Goal: Information Seeking & Learning: Understand process/instructions

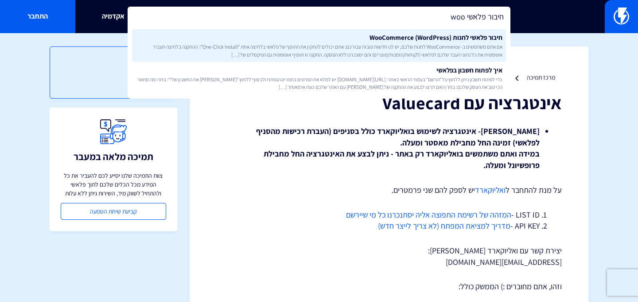
type input "חיבור פלאשי woo"
click at [312, 43] on span "אם אתם משתמשים ב- WooCommerce לחנות שלכם, יש לנו חדשות טובות עבורכם: אתם יכולים…" at bounding box center [319, 50] width 367 height 15
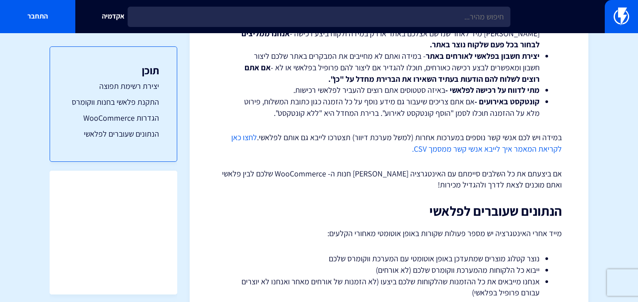
scroll to position [1593, 0]
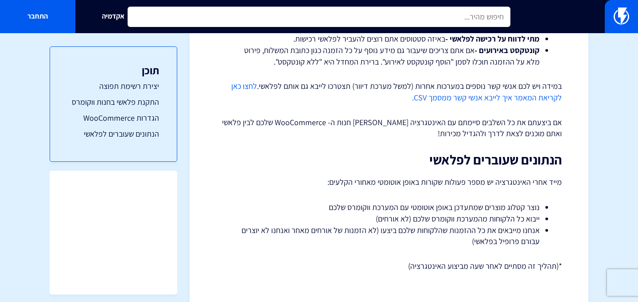
click at [281, 24] on input "text" at bounding box center [319, 17] width 383 height 20
type input "custom"
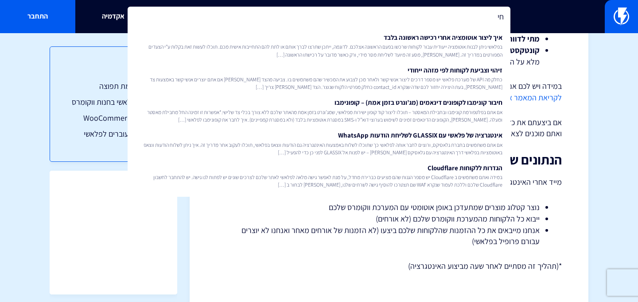
type input "ח"
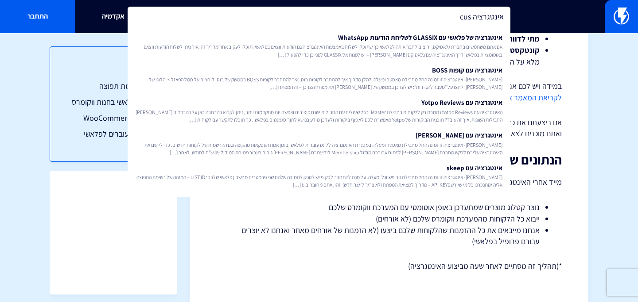
type input "אינטגרציה cust"
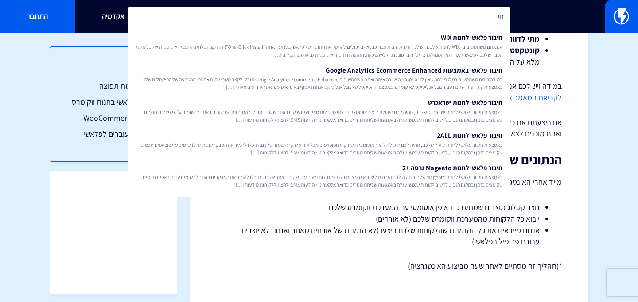
type input "ח"
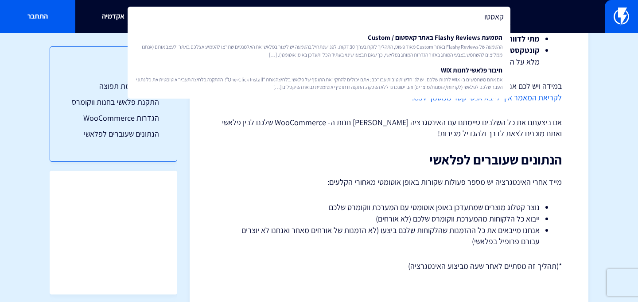
type input "קאסטו"
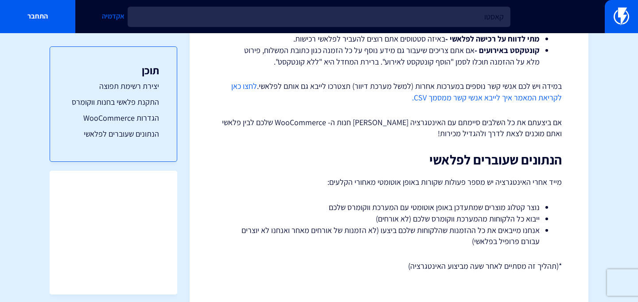
click at [107, 19] on link "אקדמיה" at bounding box center [112, 16] width 75 height 33
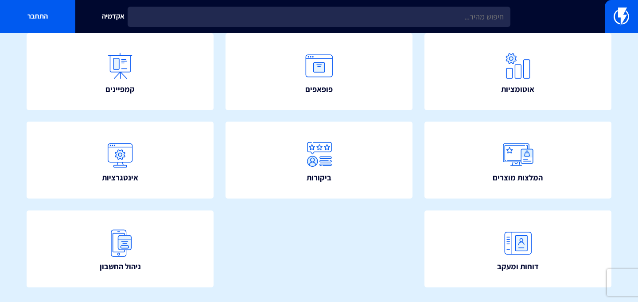
scroll to position [184, 0]
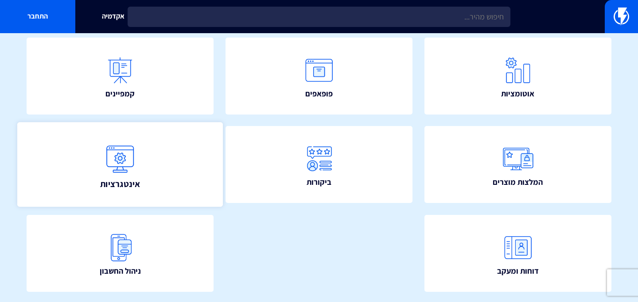
click at [167, 170] on link "אינטגרציות" at bounding box center [120, 165] width 206 height 85
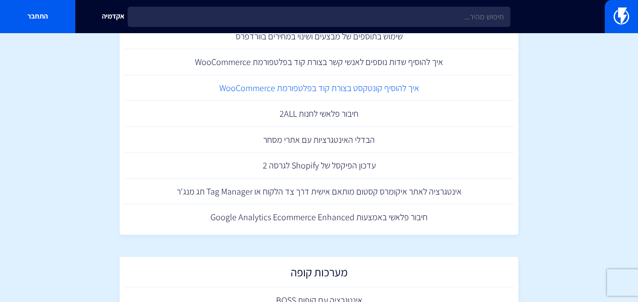
scroll to position [422, 0]
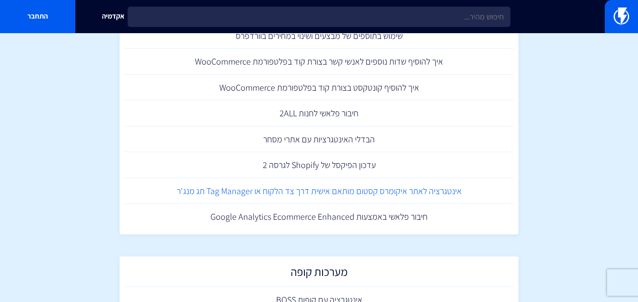
click at [221, 196] on link "אינטגרציה לאתר איקומרס קסטום מותאם אישית דרך צד הלקוח או Tag Manager תג מנג'ר" at bounding box center [319, 191] width 390 height 26
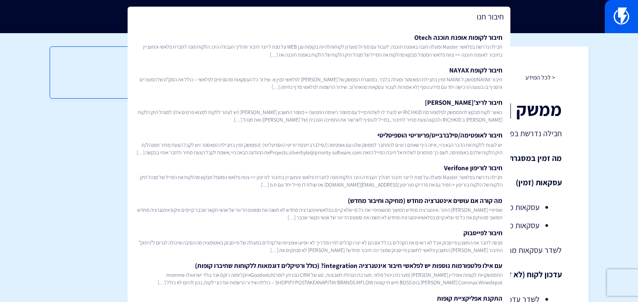
type input "חיבור חנות"
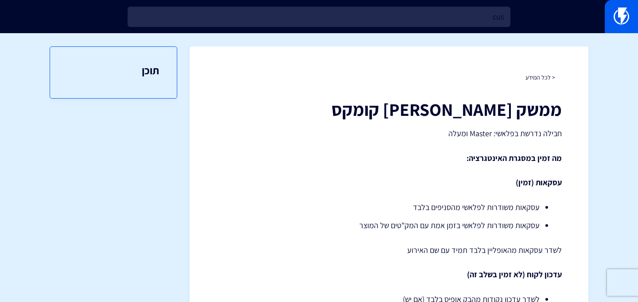
type input "cust"
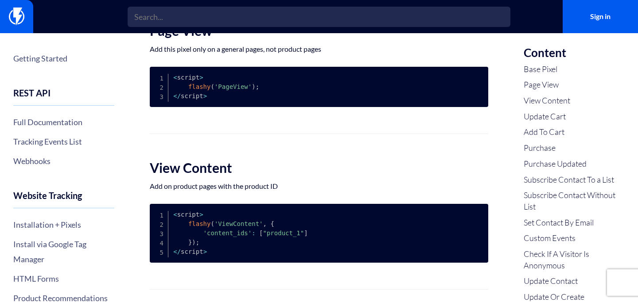
scroll to position [284, 0]
